Goal: Task Accomplishment & Management: Use online tool/utility

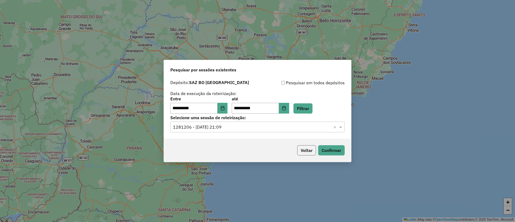
click at [308, 150] on button "Voltar" at bounding box center [306, 150] width 19 height 10
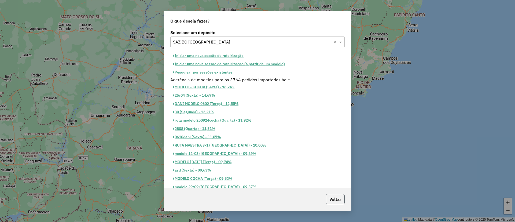
click at [329, 195] on button "Voltar" at bounding box center [335, 199] width 19 height 10
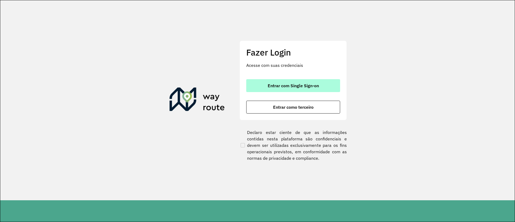
click at [292, 81] on button "Entrar com Single Sign-on" at bounding box center [293, 85] width 94 height 13
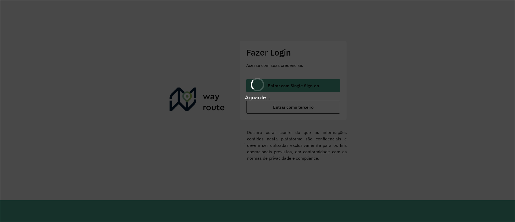
click at [305, 83] on div "Aguarde..." at bounding box center [257, 88] width 515 height 25
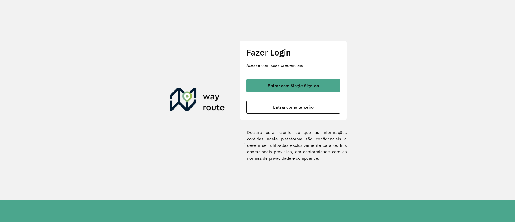
click at [305, 83] on span "Entrar com Single Sign-on" at bounding box center [292, 85] width 51 height 4
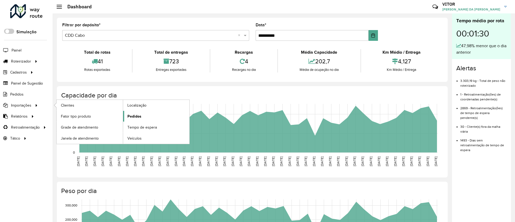
click at [134, 115] on span "Pedidos" at bounding box center [134, 116] width 14 height 6
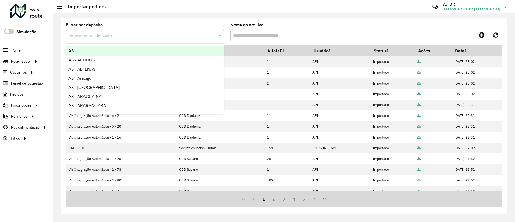
click at [117, 34] on input "text" at bounding box center [140, 35] width 142 height 6
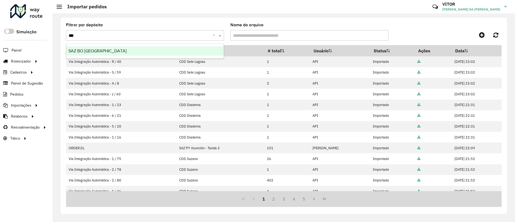
type input "****"
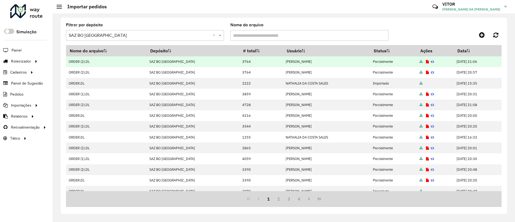
click at [419, 63] on icon at bounding box center [420, 61] width 3 height 3
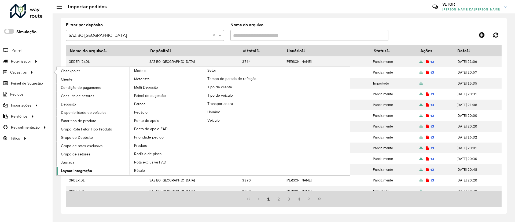
click at [73, 167] on link "Layout integração" at bounding box center [93, 170] width 73 height 8
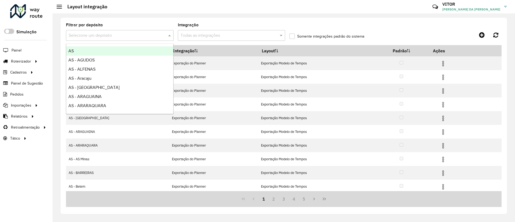
click at [106, 36] on input "text" at bounding box center [114, 35] width 91 height 6
type input "****"
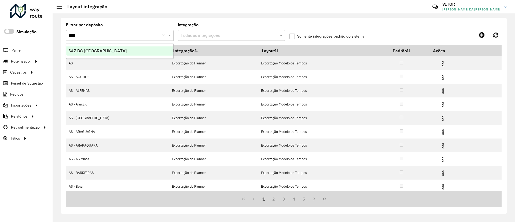
click at [106, 45] on ng-dropdown-panel "SAZ BO [GEOGRAPHIC_DATA]" at bounding box center [119, 50] width 107 height 15
click at [106, 48] on div "SAZ BO [GEOGRAPHIC_DATA]" at bounding box center [119, 50] width 107 height 9
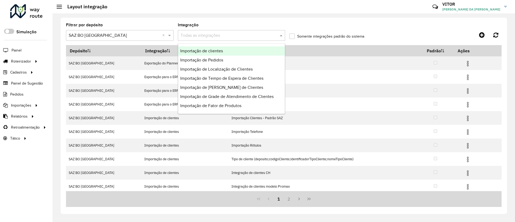
click at [224, 34] on input "text" at bounding box center [225, 35] width 91 height 6
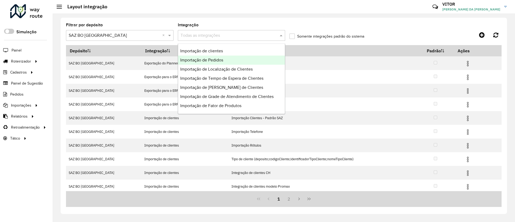
click at [208, 62] on div "Importação de Pedidos" at bounding box center [231, 59] width 107 height 9
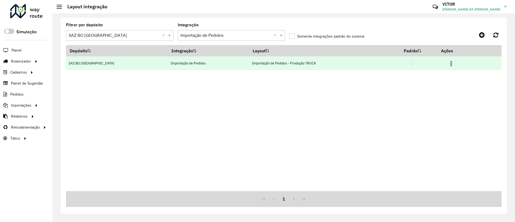
click at [448, 62] on img at bounding box center [451, 63] width 6 height 6
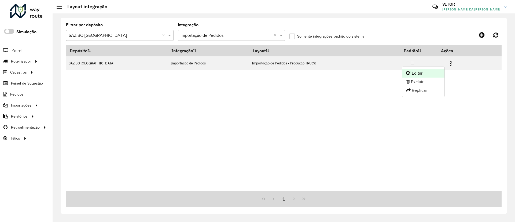
click at [429, 71] on li "Editar" at bounding box center [423, 73] width 42 height 9
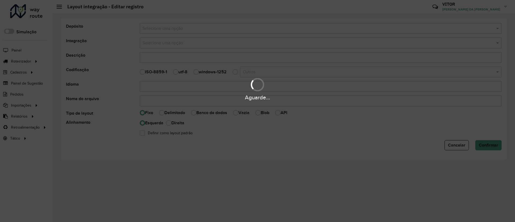
type input "**********"
select select
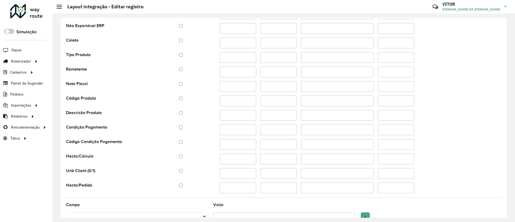
scroll to position [411, 0]
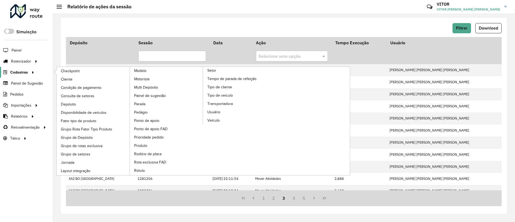
scroll to position [115, 0]
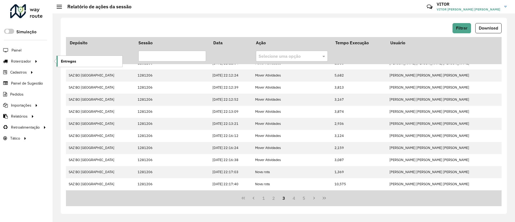
click at [72, 63] on span "Entregas" at bounding box center [68, 61] width 15 height 6
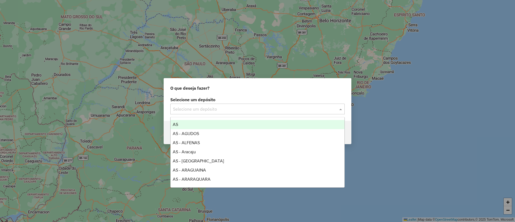
click at [213, 106] on input "text" at bounding box center [252, 109] width 158 height 6
type input "****"
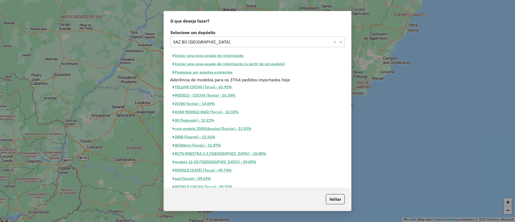
click at [208, 74] on button "Pesquisar por sessões existentes" at bounding box center [202, 72] width 65 height 8
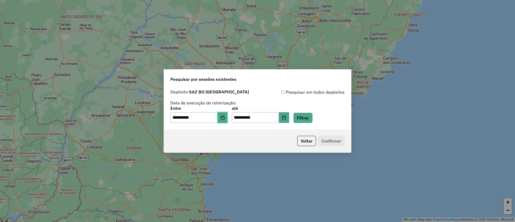
click at [225, 113] on button "Choose Date" at bounding box center [222, 117] width 10 height 11
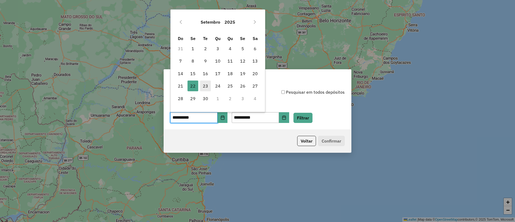
click at [202, 90] on span "23" at bounding box center [205, 85] width 11 height 11
type input "**********"
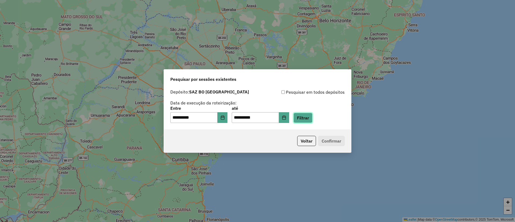
click at [310, 117] on button "Filtrar" at bounding box center [302, 118] width 19 height 10
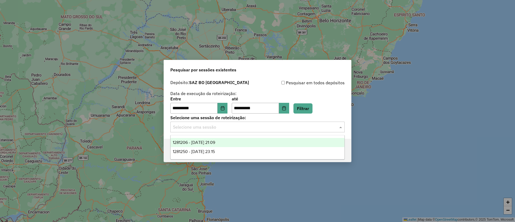
click at [222, 128] on input "text" at bounding box center [252, 127] width 158 height 6
click at [220, 138] on div "1281206 - 23/09/2025 21:09" at bounding box center [257, 142] width 174 height 9
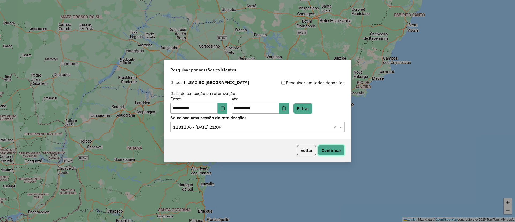
click at [342, 145] on button "Confirmar" at bounding box center [331, 150] width 27 height 10
click at [331, 150] on button "Confirmar" at bounding box center [331, 150] width 27 height 10
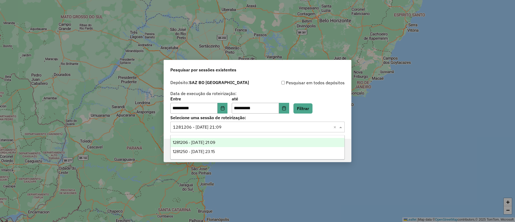
click at [260, 124] on input "text" at bounding box center [252, 127] width 158 height 6
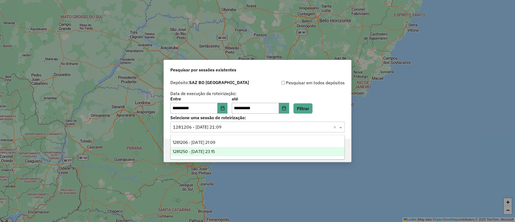
click at [244, 150] on div "1281250 - 23/09/2025 23:15" at bounding box center [257, 151] width 174 height 9
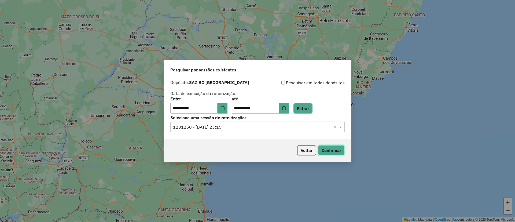
click at [322, 150] on button "Confirmar" at bounding box center [331, 150] width 27 height 10
click at [307, 151] on button "Voltar" at bounding box center [306, 150] width 19 height 10
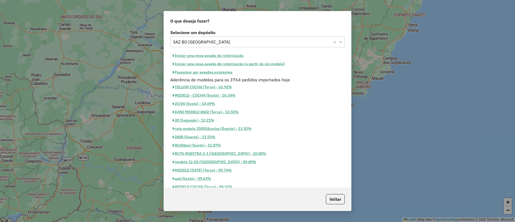
click at [218, 54] on button "Iniciar uma nova sessão de roteirização" at bounding box center [208, 55] width 76 height 8
select select "*"
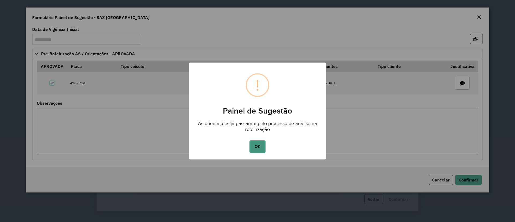
click at [259, 148] on button "OK" at bounding box center [257, 146] width 16 height 12
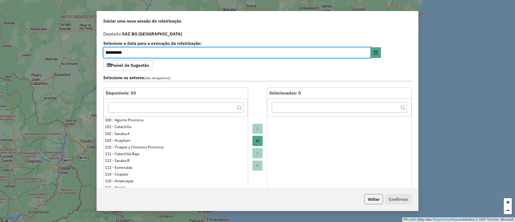
click at [365, 200] on button "Voltar" at bounding box center [373, 199] width 19 height 10
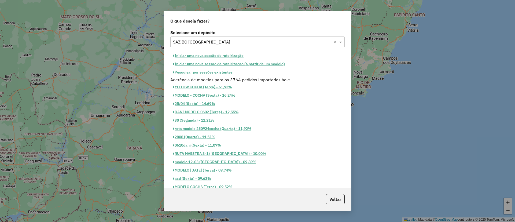
click at [199, 72] on button "Pesquisar por sessões existentes" at bounding box center [202, 72] width 65 height 8
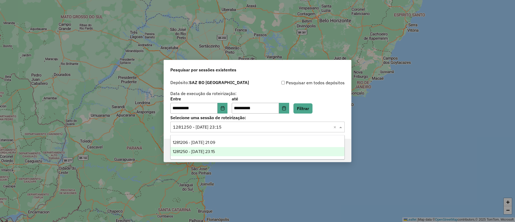
click at [231, 129] on input "text" at bounding box center [252, 127] width 158 height 6
click at [346, 155] on div "Voltar Confirmar" at bounding box center [257, 150] width 187 height 23
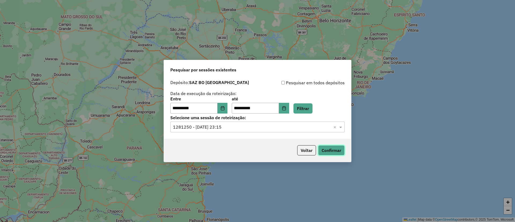
click at [330, 150] on button "Confirmar" at bounding box center [331, 150] width 27 height 10
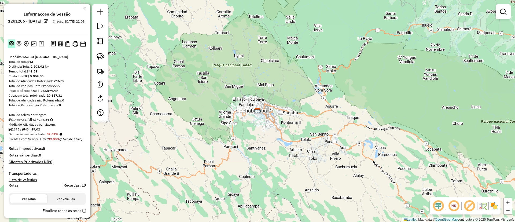
click at [11, 43] on em at bounding box center [11, 42] width 5 height 5
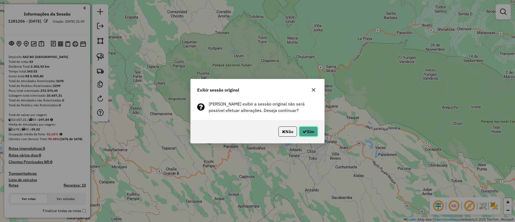
click at [305, 128] on button "Sim" at bounding box center [308, 131] width 19 height 10
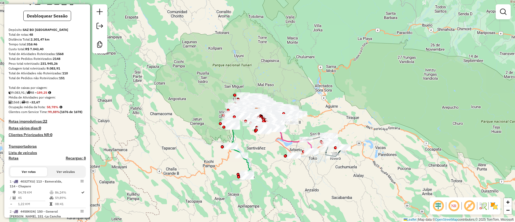
scroll to position [28, 0]
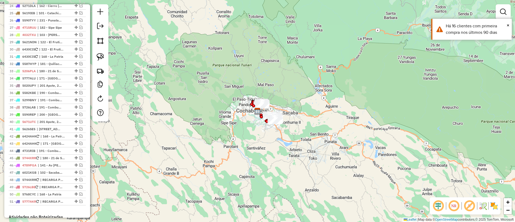
scroll to position [487, 0]
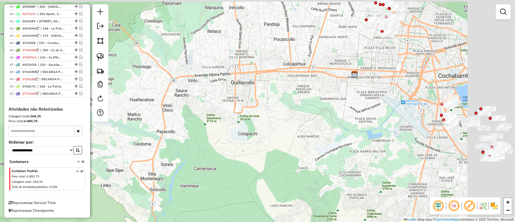
drag, startPoint x: 329, startPoint y: 106, endPoint x: 280, endPoint y: 166, distance: 77.7
click at [280, 166] on div "Janela de atendimento Grade de atendimento Capacidade Transportadoras Veículos …" at bounding box center [257, 111] width 515 height 222
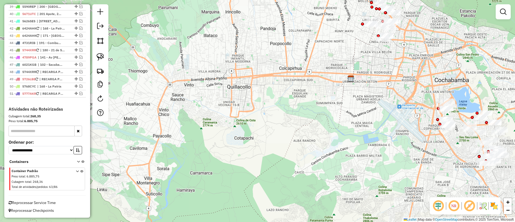
drag, startPoint x: 320, startPoint y: 154, endPoint x: 290, endPoint y: 186, distance: 44.0
click at [290, 186] on div "Janela de atendimento Grade de atendimento Capacidade Transportadoras Veículos …" at bounding box center [257, 111] width 515 height 222
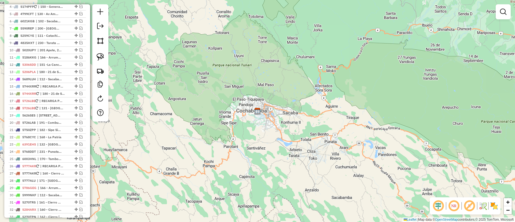
scroll to position [234, 0]
